Goal: Task Accomplishment & Management: Complete application form

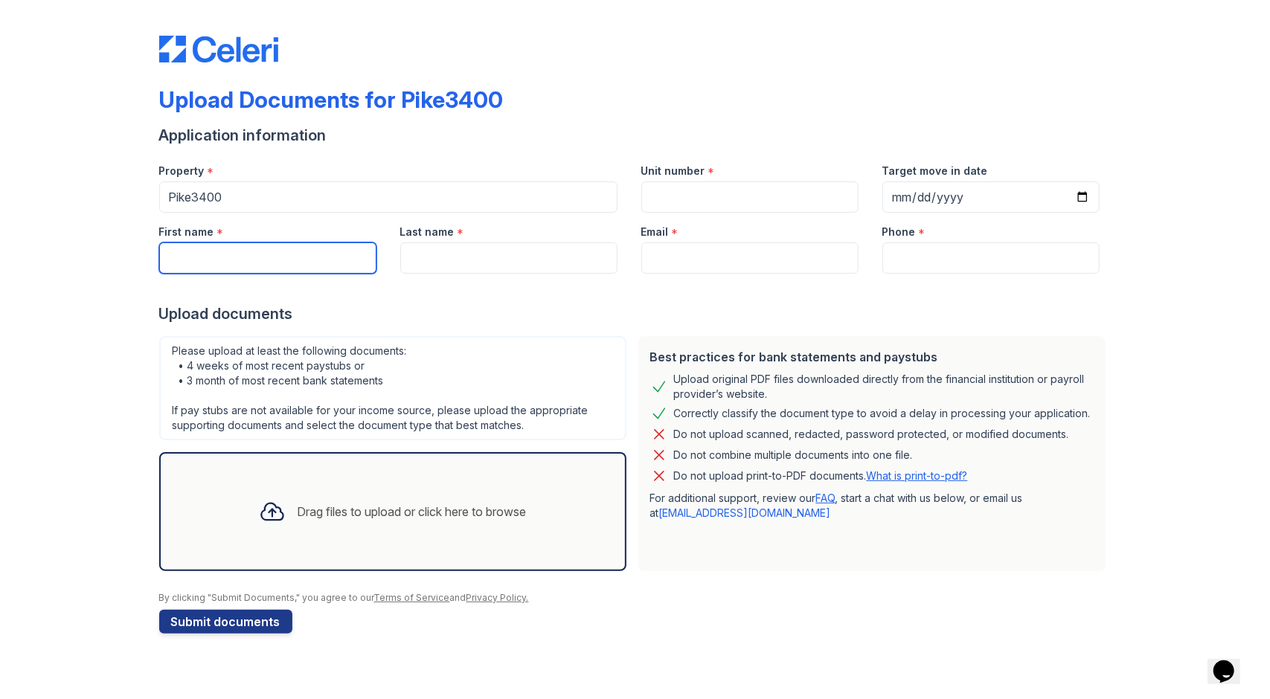
click at [272, 252] on input "First name" at bounding box center [267, 257] width 217 height 31
type input "BANJO"
type input "[PERSON_NAME]"
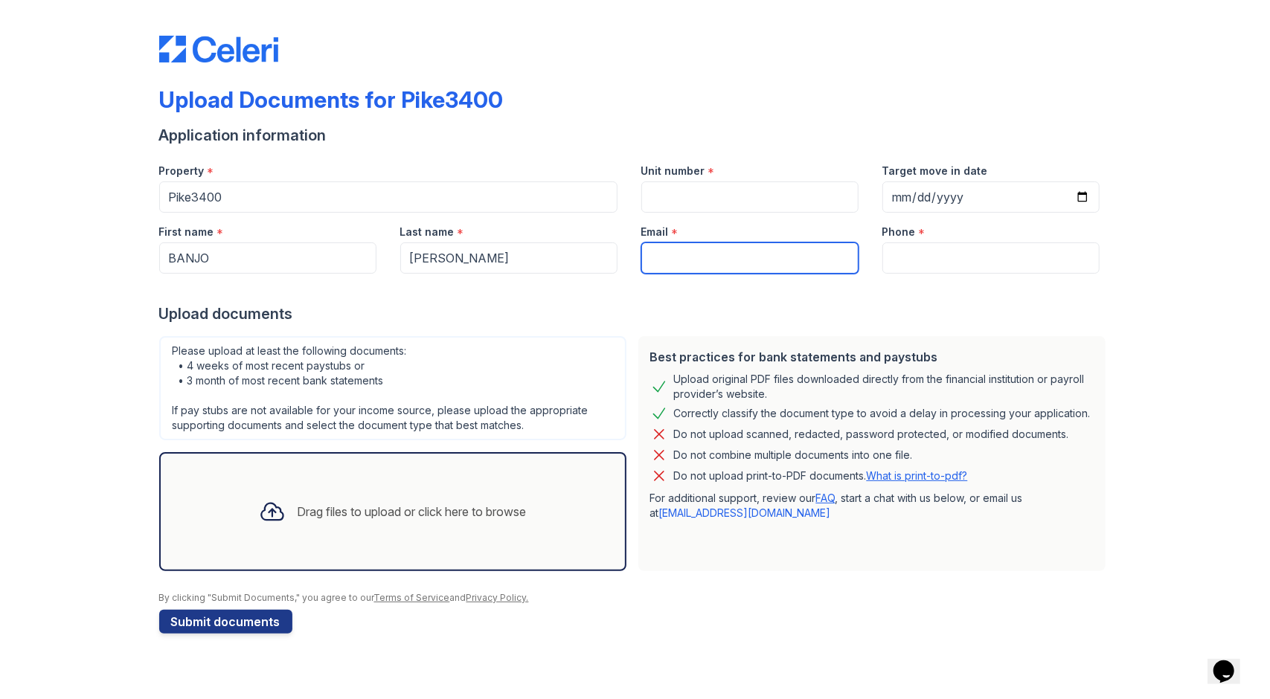
click at [679, 264] on input "Email" at bounding box center [749, 257] width 217 height 31
type input "[EMAIL_ADDRESS][DOMAIN_NAME]"
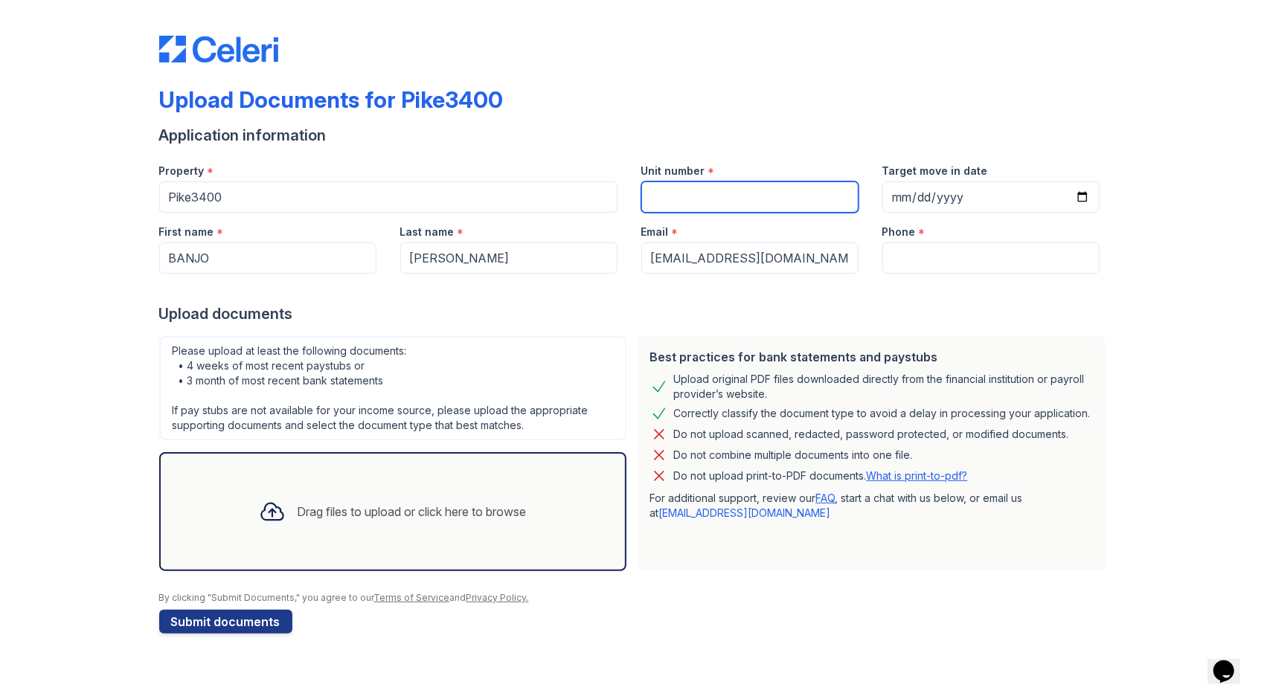
click at [708, 200] on input "Unit number" at bounding box center [749, 196] width 217 height 31
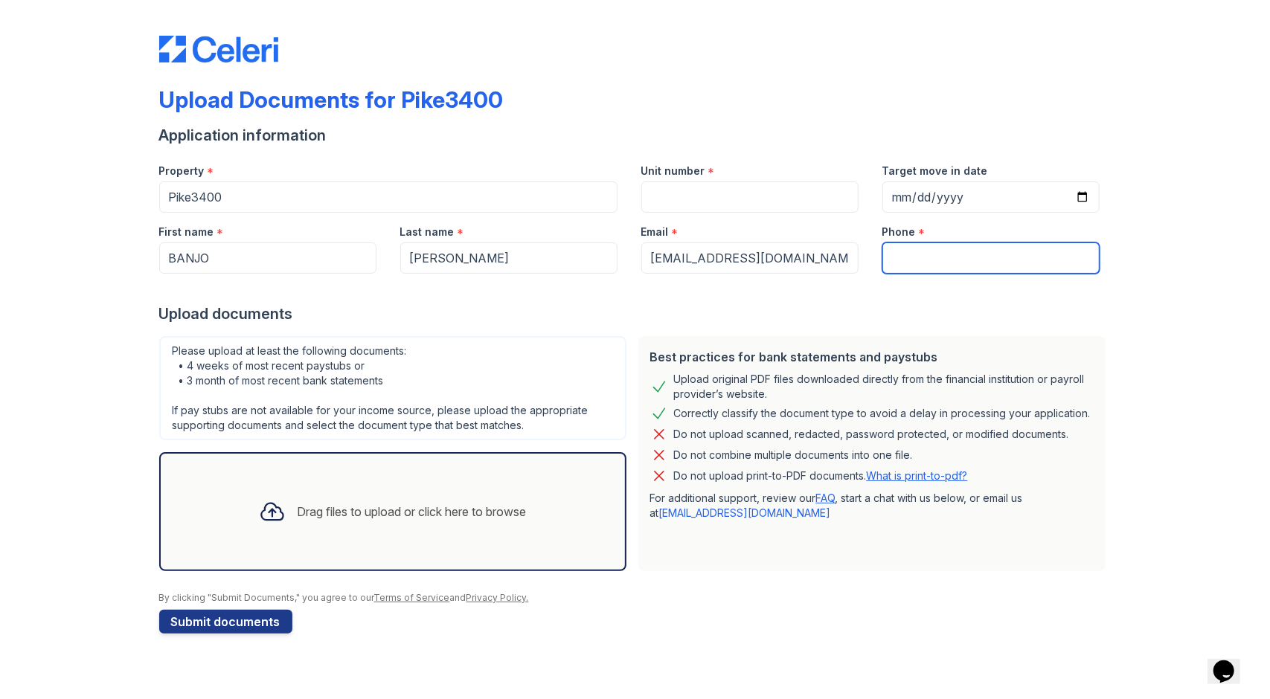
click at [954, 252] on input "Phone" at bounding box center [990, 257] width 217 height 31
click at [309, 529] on div "Drag files to upload or click here to browse" at bounding box center [393, 511] width 292 height 51
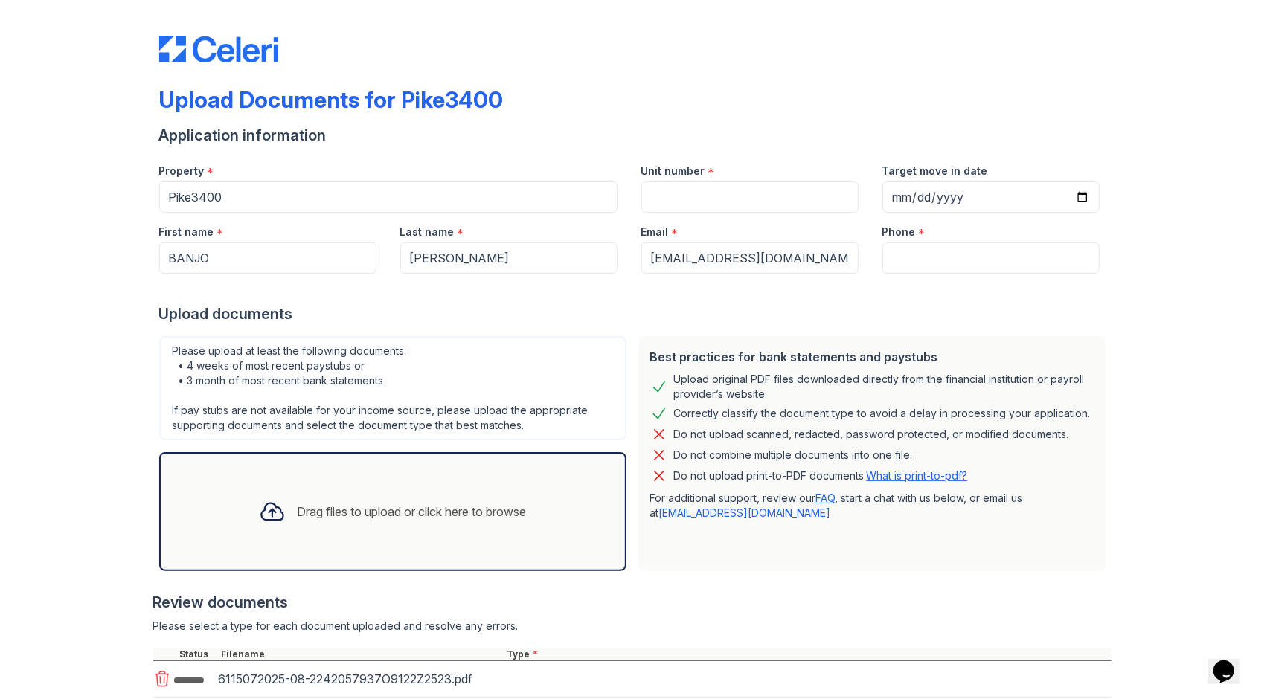
scroll to position [182, 0]
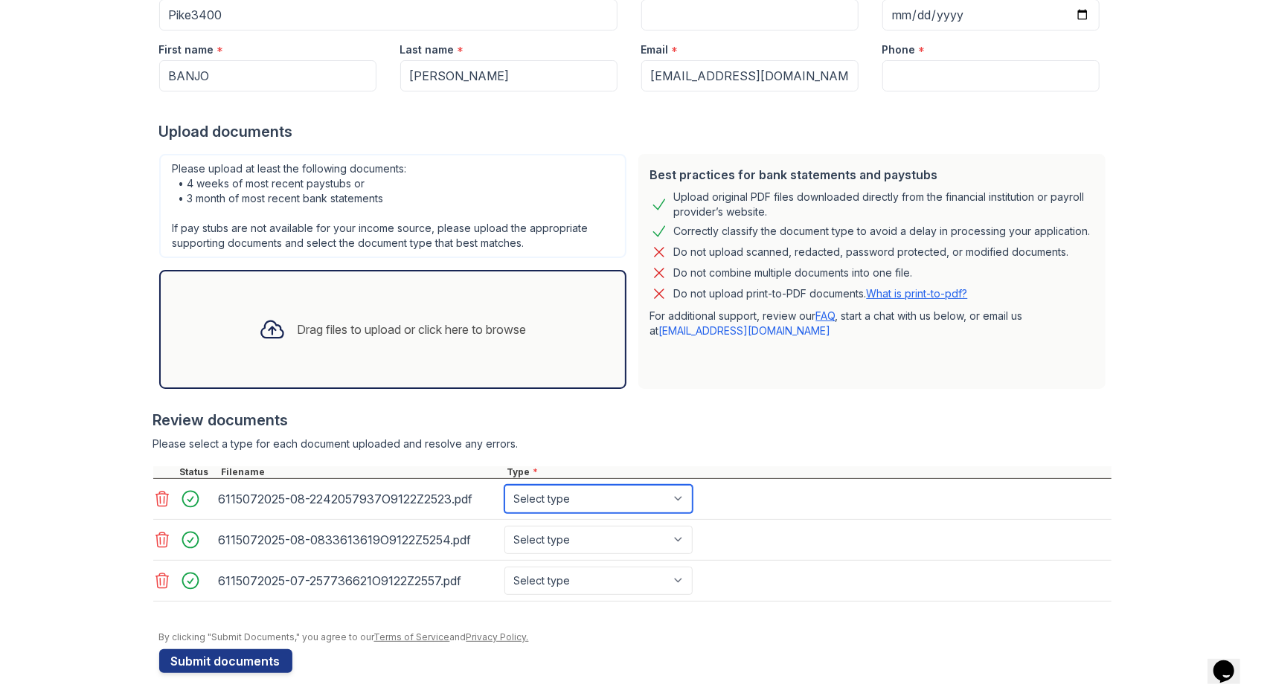
click at [588, 489] on select "Select type Paystub Bank Statement Offer Letter Tax Documents Benefit Award Let…" at bounding box center [598, 499] width 188 height 28
select select "paystub"
click at [504, 485] on select "Select type Paystub Bank Statement Offer Letter Tax Documents Benefit Award Let…" at bounding box center [598, 499] width 188 height 28
click at [580, 544] on select "Select type Paystub Bank Statement Offer Letter Tax Documents Benefit Award Let…" at bounding box center [598, 540] width 188 height 28
select select "paystub"
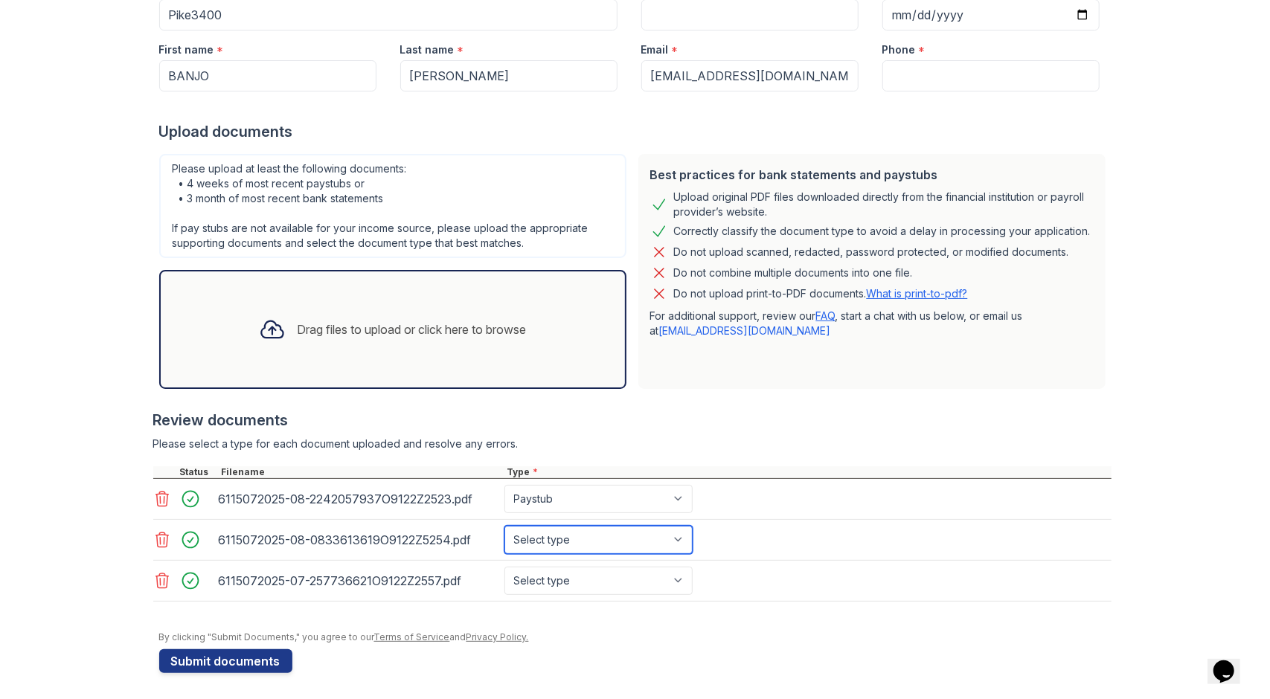
click at [504, 526] on select "Select type Paystub Bank Statement Offer Letter Tax Documents Benefit Award Let…" at bounding box center [598, 540] width 188 height 28
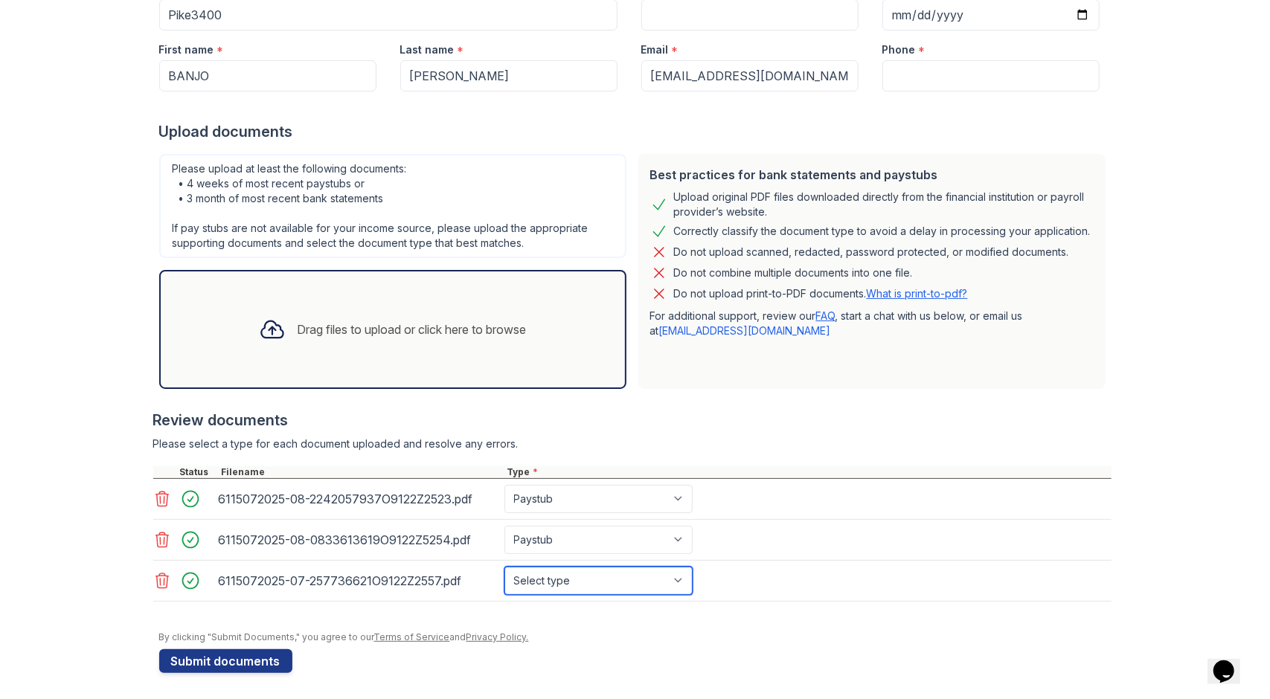
click at [568, 582] on select "Select type Paystub Bank Statement Offer Letter Tax Documents Benefit Award Let…" at bounding box center [598, 581] width 188 height 28
select select "paystub"
click at [504, 567] on select "Select type Paystub Bank Statement Offer Letter Tax Documents Benefit Award Let…" at bounding box center [598, 581] width 188 height 28
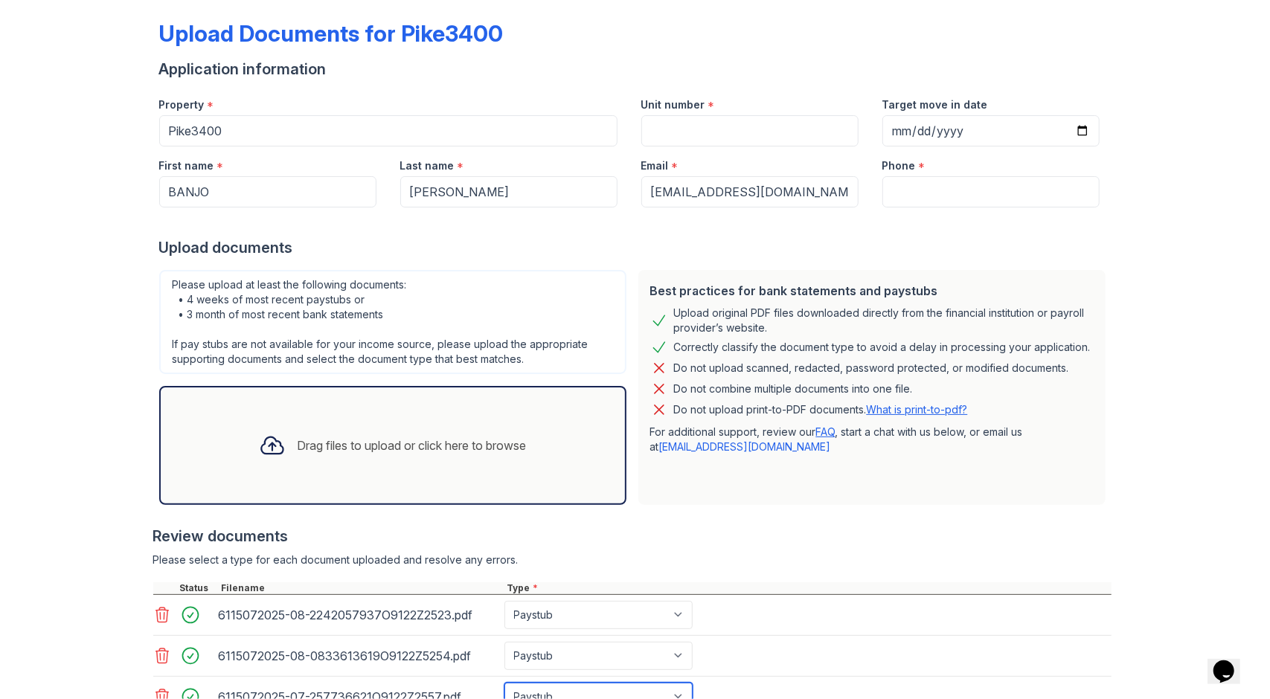
scroll to position [0, 0]
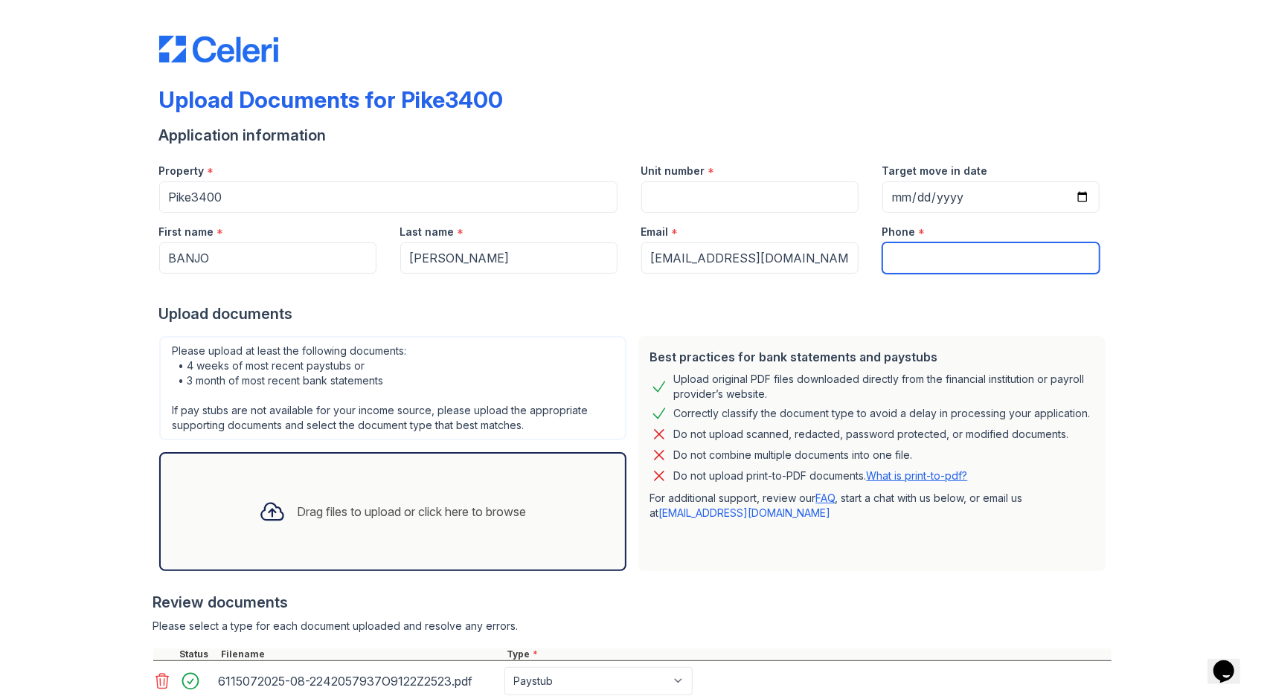
click at [938, 266] on input "Phone" at bounding box center [990, 257] width 217 height 31
type input "3022749440"
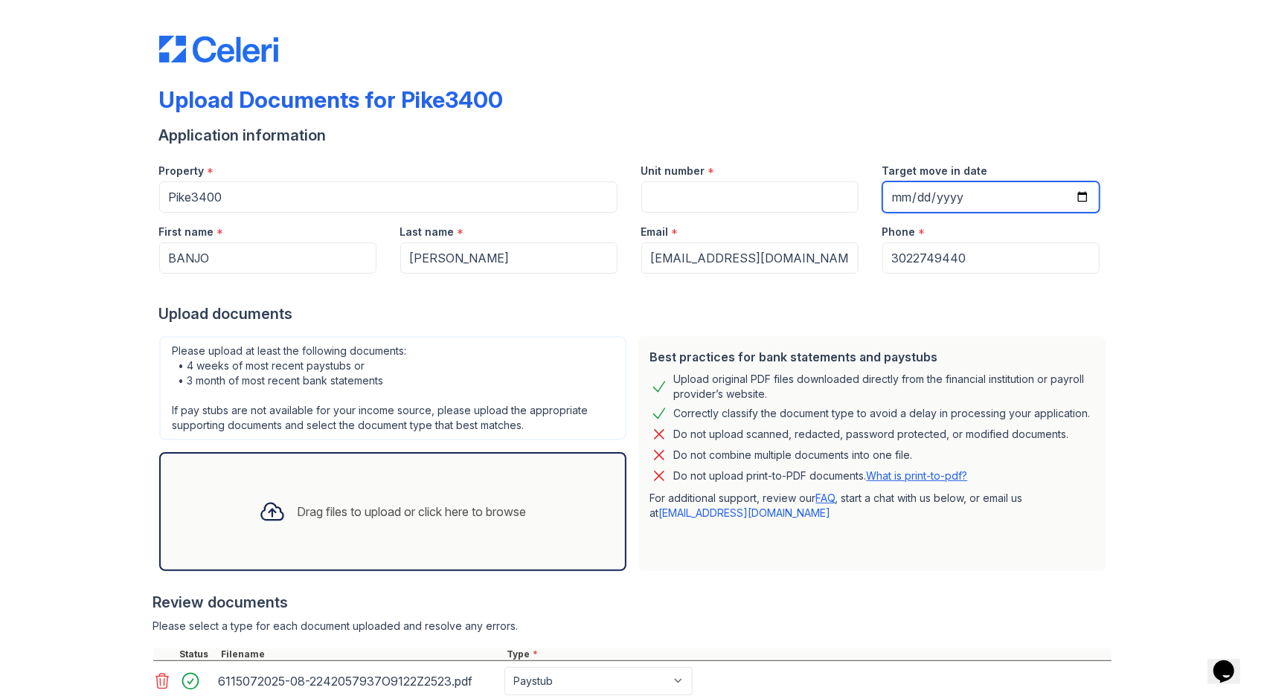
click at [1076, 192] on input "Target move in date" at bounding box center [990, 196] width 217 height 31
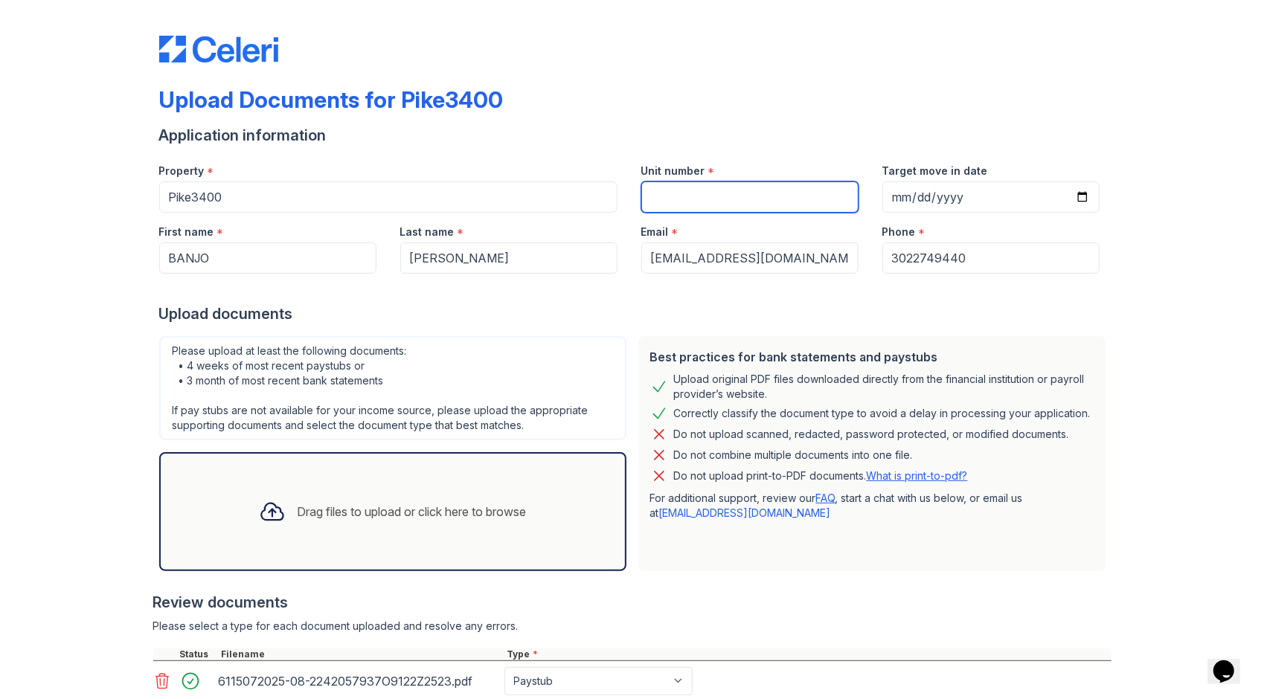
click at [672, 200] on input "Unit number" at bounding box center [749, 196] width 217 height 31
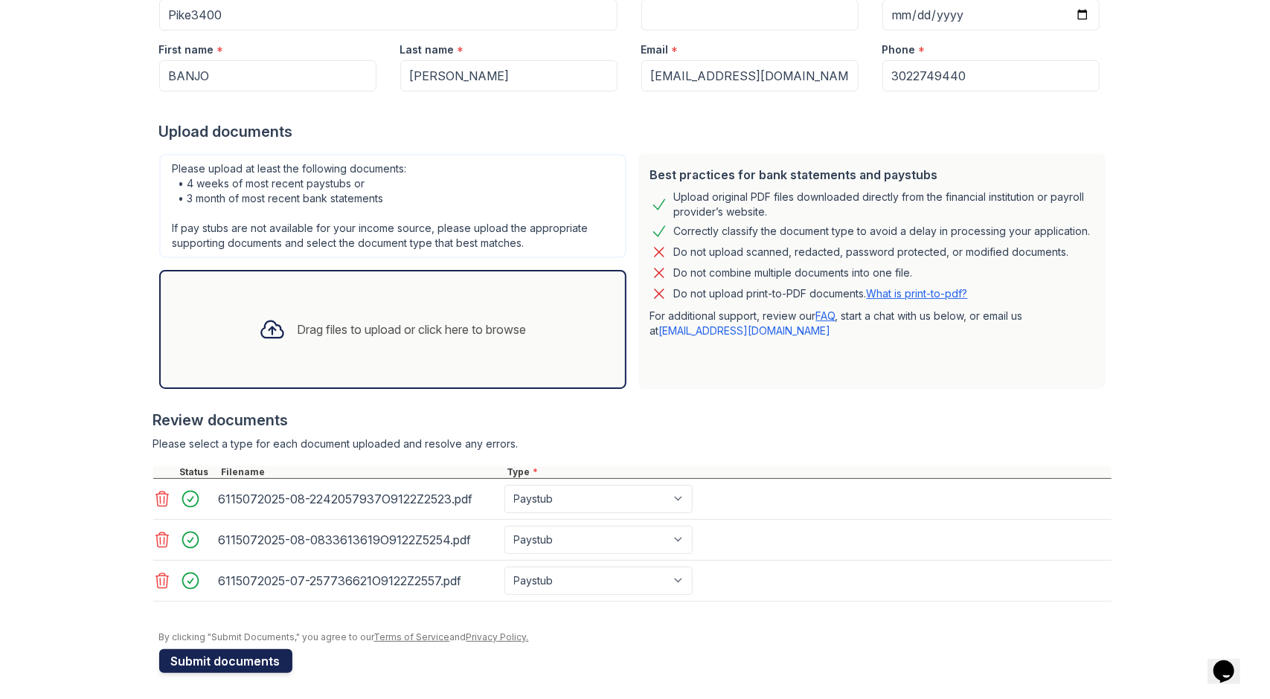
click at [243, 663] on button "Submit documents" at bounding box center [225, 661] width 133 height 24
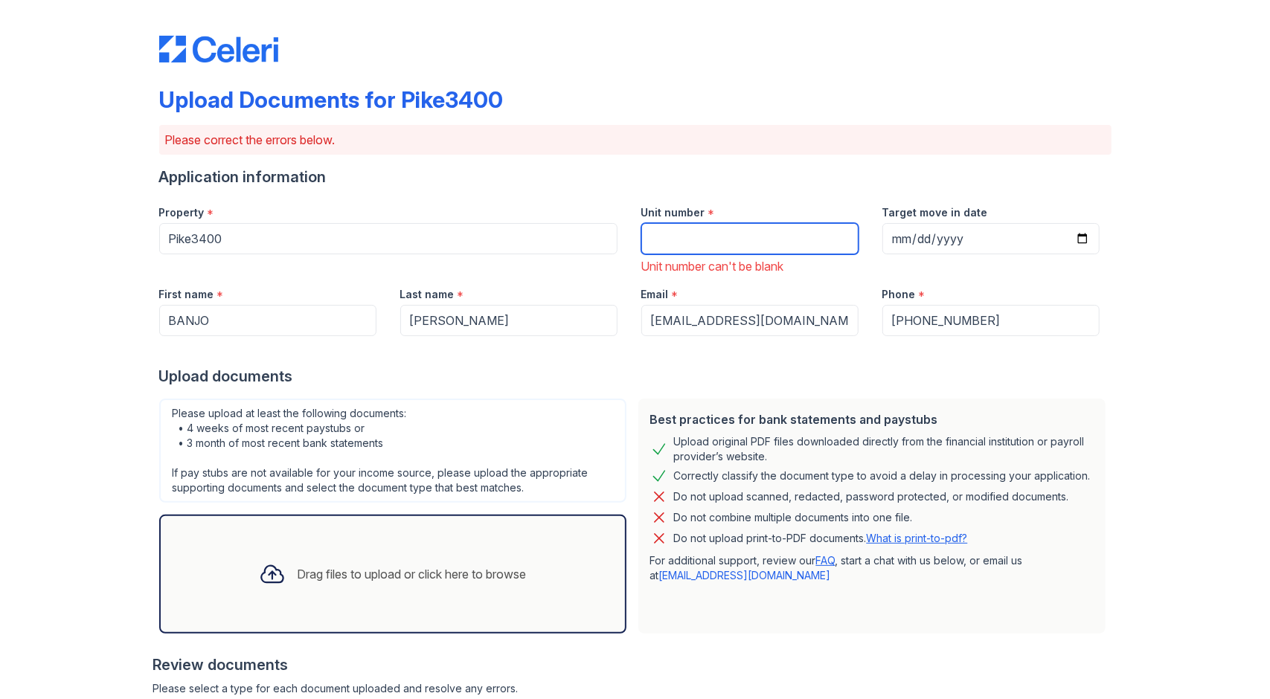
click at [770, 245] on input "Unit number" at bounding box center [749, 238] width 217 height 31
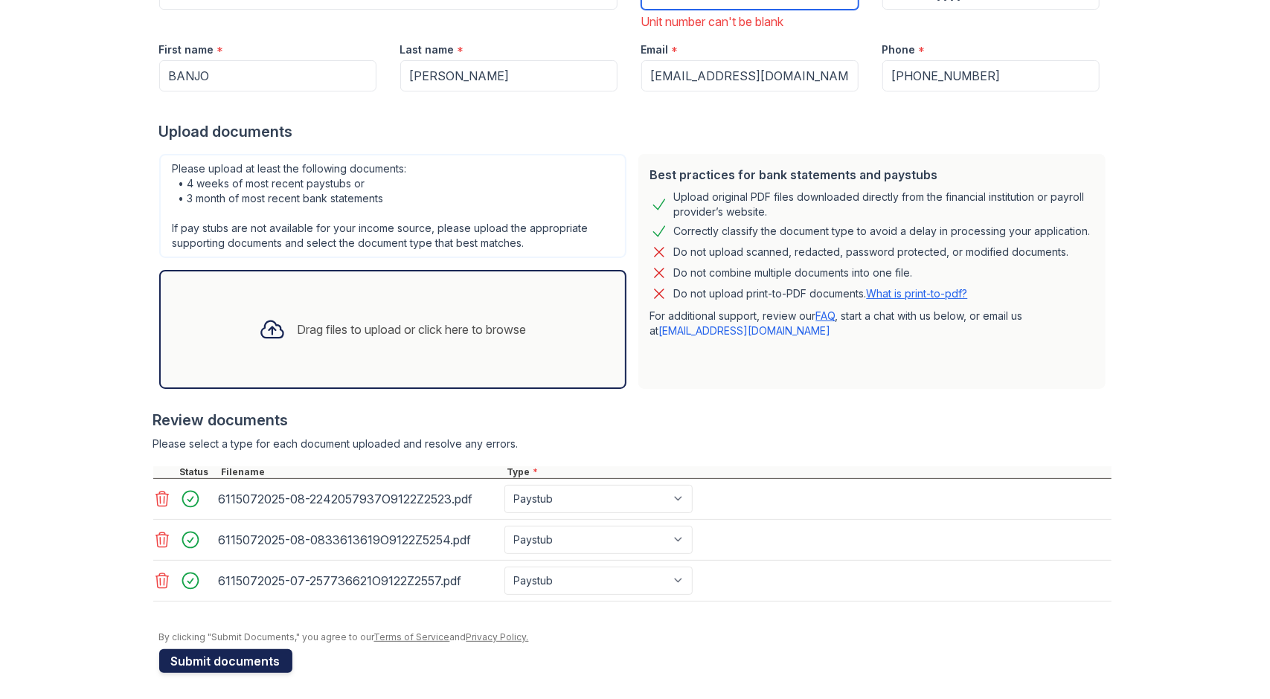
type input "604"
click at [196, 660] on button "Submit documents" at bounding box center [225, 661] width 133 height 24
